Goal: Transaction & Acquisition: Purchase product/service

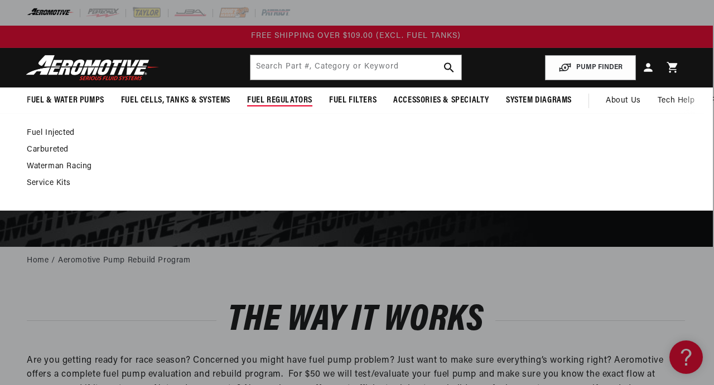
scroll to position [0, 1]
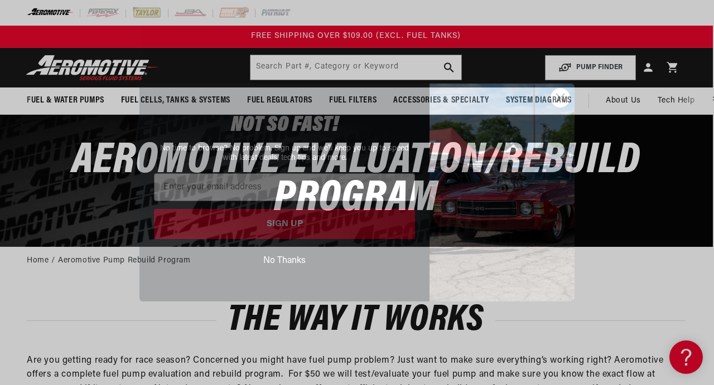
click at [559, 97] on icon "Close dialog" at bounding box center [560, 98] width 20 height 20
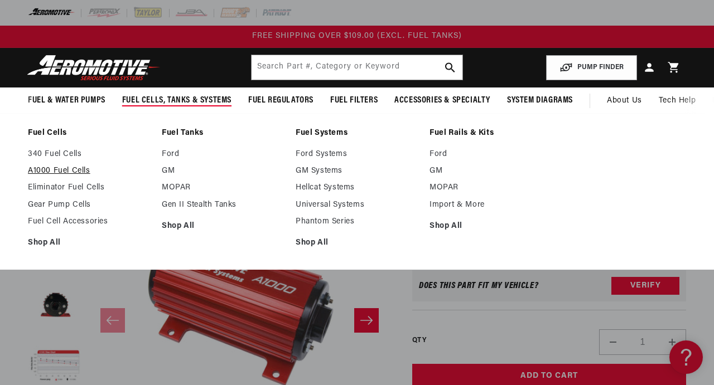
click at [70, 173] on link "A1000 Fuel Cells" at bounding box center [89, 171] width 123 height 10
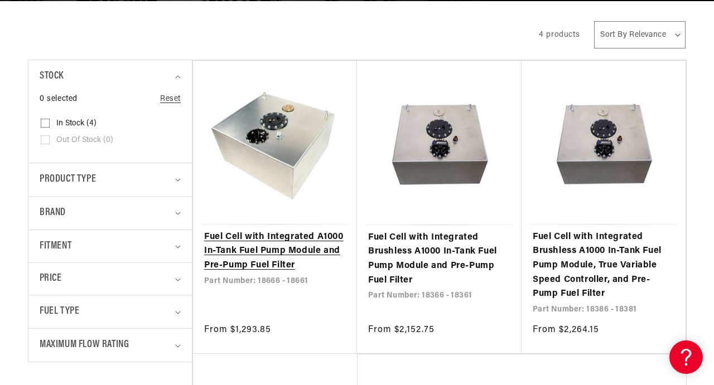
click at [294, 230] on link "Fuel Cell with Integrated A1000 In-Tank Fuel Pump Module and Pre-Pump Fuel Filt…" at bounding box center [275, 251] width 142 height 43
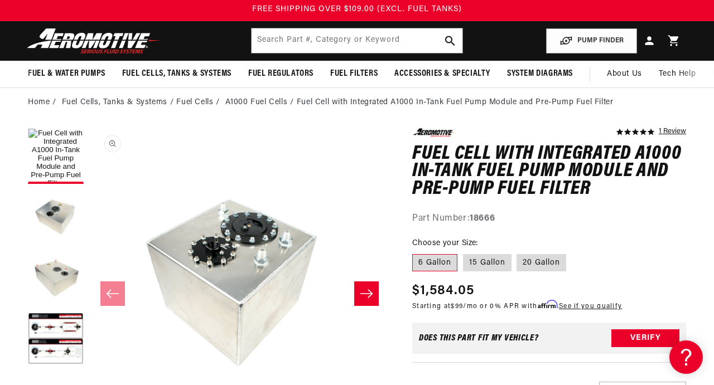
scroll to position [32, 0]
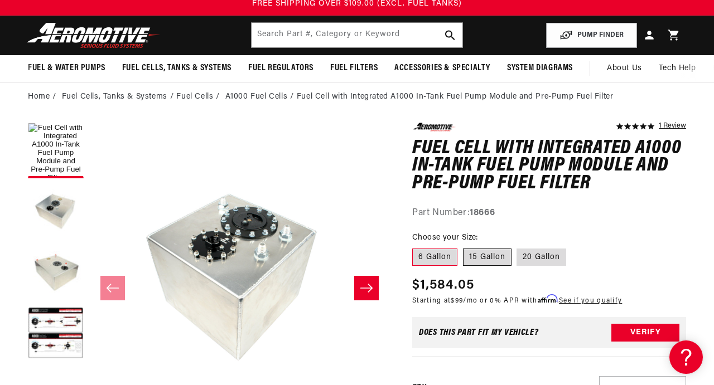
click at [480, 255] on label "15 Gallon" at bounding box center [487, 258] width 49 height 18
click at [463, 247] on input "15 Gallon" at bounding box center [463, 246] width 1 height 1
radio input "true"
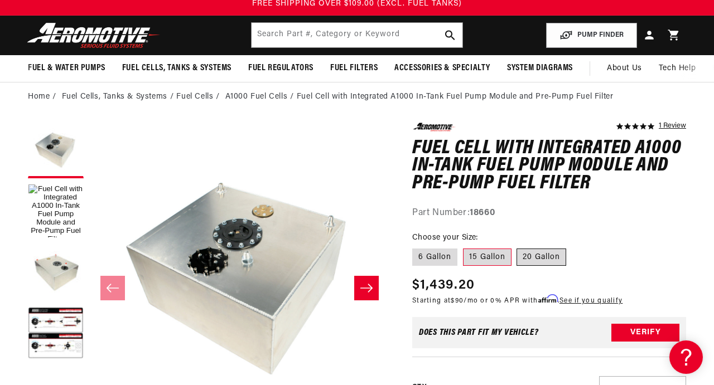
click at [524, 254] on label "20 Gallon" at bounding box center [541, 258] width 50 height 18
click at [517, 247] on input "20 Gallon" at bounding box center [517, 246] width 1 height 1
radio input "true"
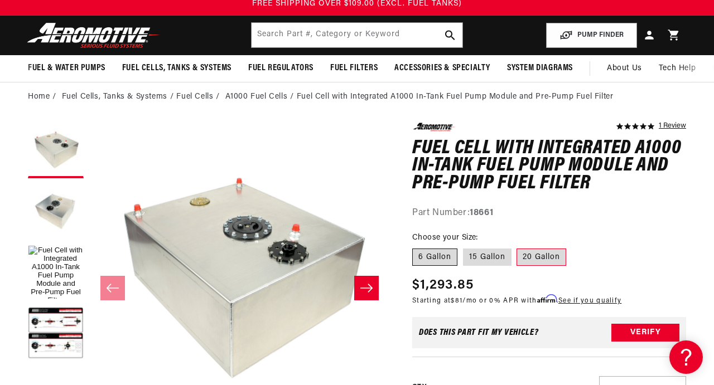
click at [437, 255] on label "6 Gallon" at bounding box center [434, 258] width 45 height 18
click at [415, 247] on input "6 Gallon" at bounding box center [415, 246] width 1 height 1
radio input "true"
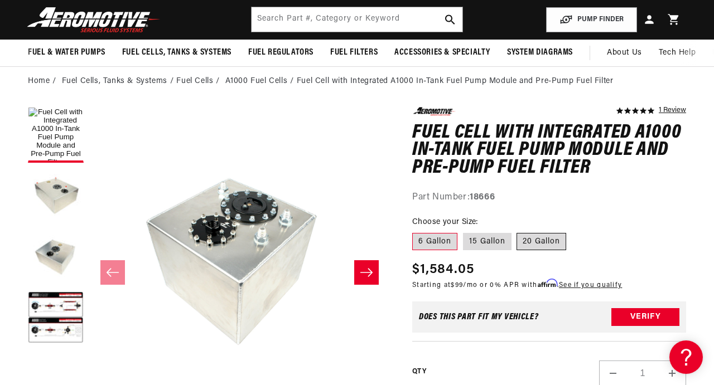
click at [548, 243] on label "20 Gallon" at bounding box center [541, 242] width 50 height 18
click at [517, 231] on input "20 Gallon" at bounding box center [517, 231] width 1 height 1
radio input "true"
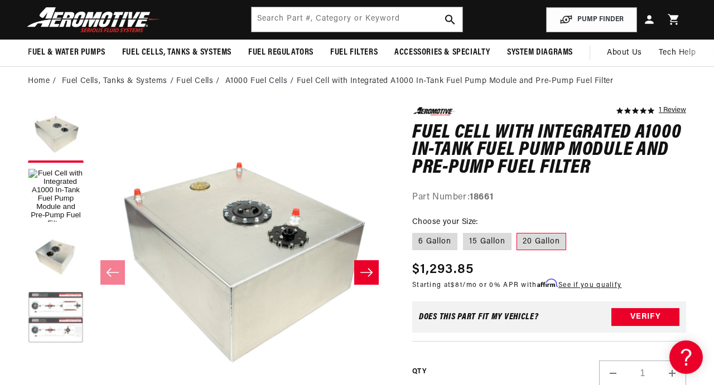
click at [64, 312] on button "Load image 4 in gallery view" at bounding box center [56, 319] width 56 height 56
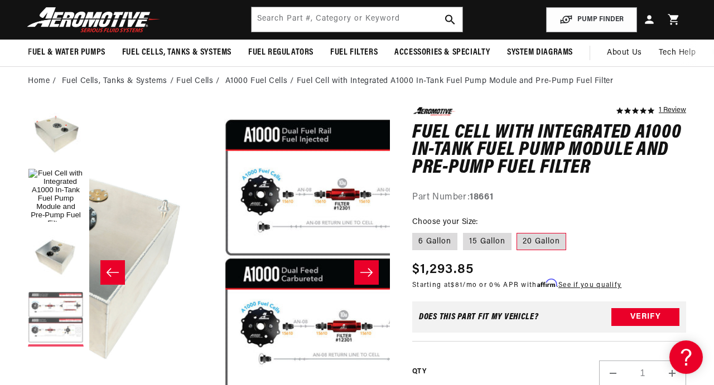
scroll to position [0, 752]
